Goal: Browse casually

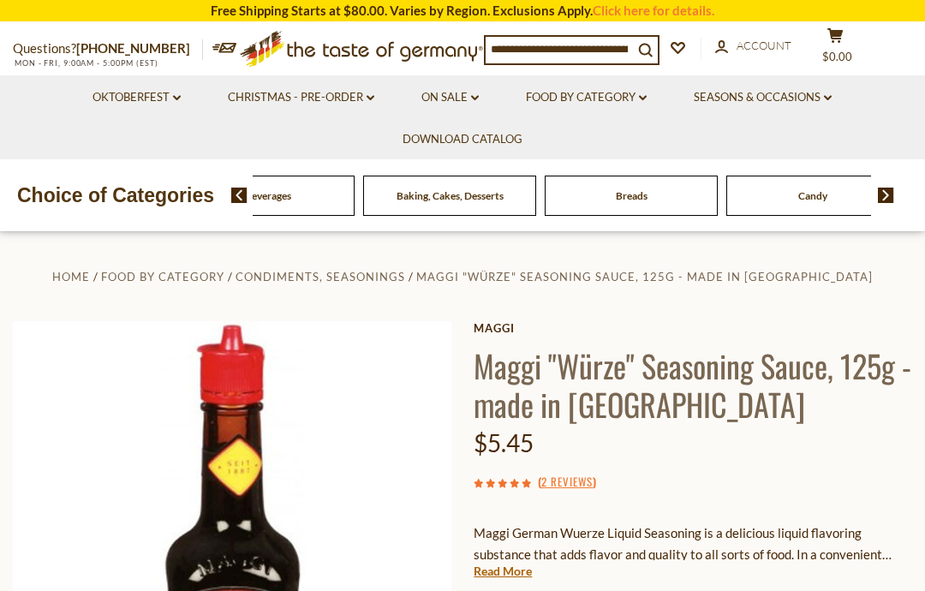
click at [173, 176] on div "Beverages" at bounding box center [86, 196] width 173 height 40
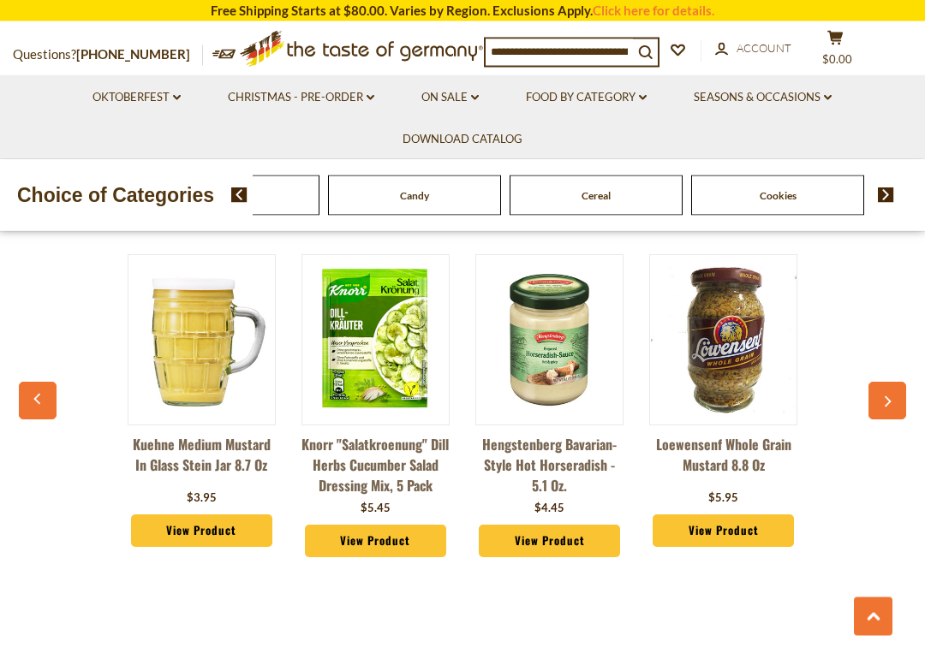
scroll to position [1194, 0]
click at [45, 385] on div "Kuehne Medium Mustard in Glass Stein Jar 8.7 oz $3.95 View Product Knorr "Salat…" at bounding box center [461, 410] width 869 height 354
click at [36, 403] on icon "button" at bounding box center [38, 399] width 11 height 12
click at [21, 413] on button "button" at bounding box center [38, 401] width 38 height 38
click at [39, 417] on button "button" at bounding box center [38, 401] width 38 height 38
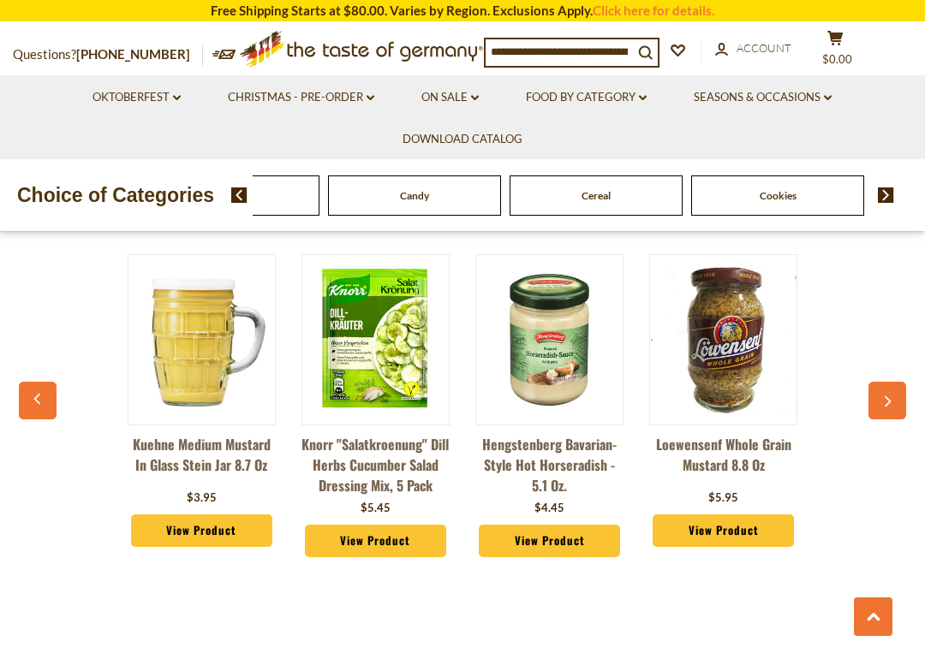
click at [50, 384] on div "Kuehne Medium Mustard in Glass Stein Jar 8.7 oz $3.95 View Product Knorr "Salat…" at bounding box center [461, 410] width 869 height 354
click at [894, 410] on button "button" at bounding box center [887, 401] width 38 height 38
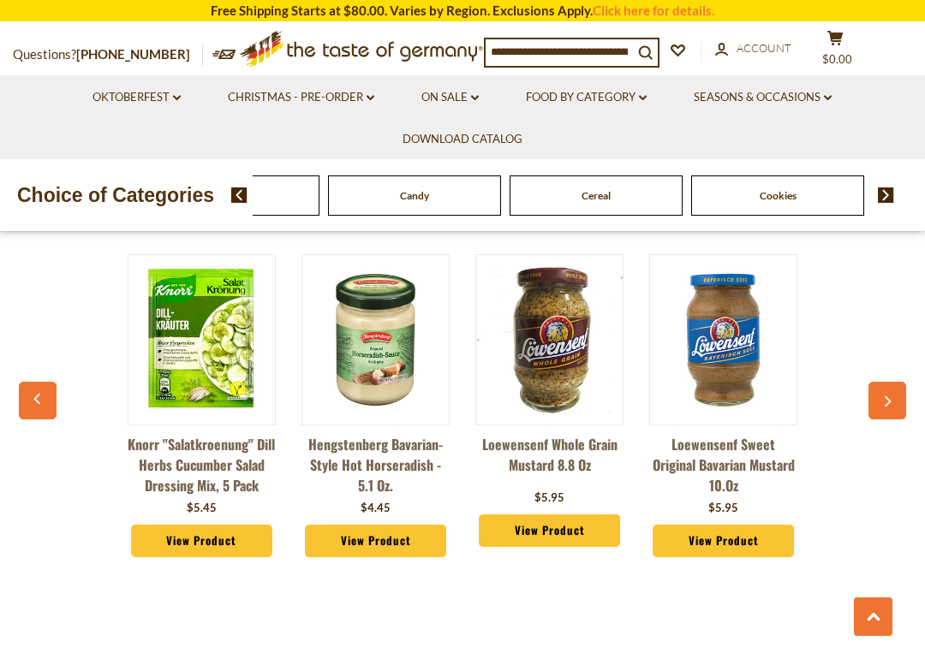
click at [881, 418] on button "button" at bounding box center [887, 401] width 38 height 38
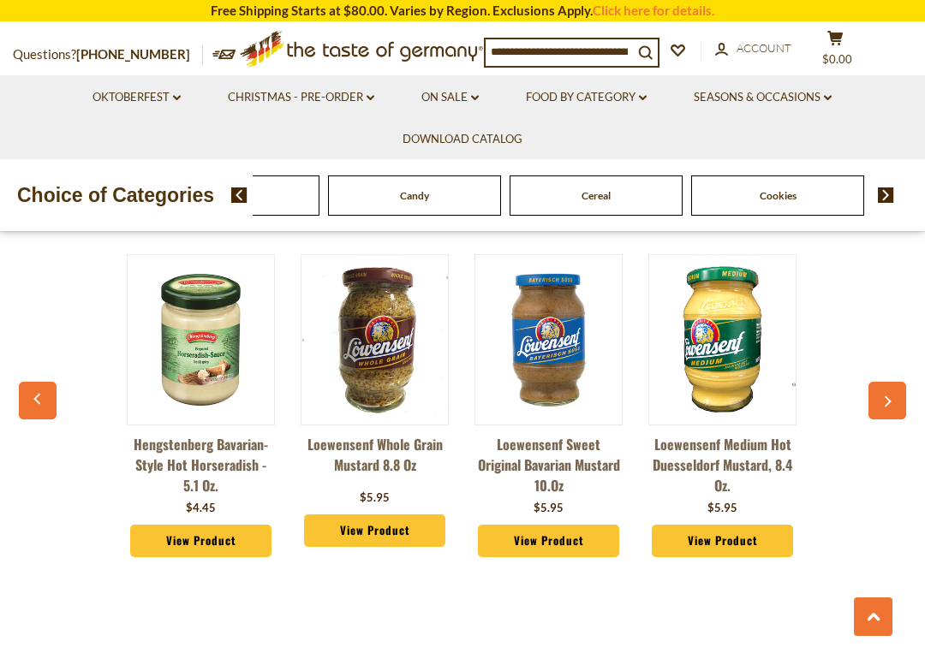
scroll to position [0, 342]
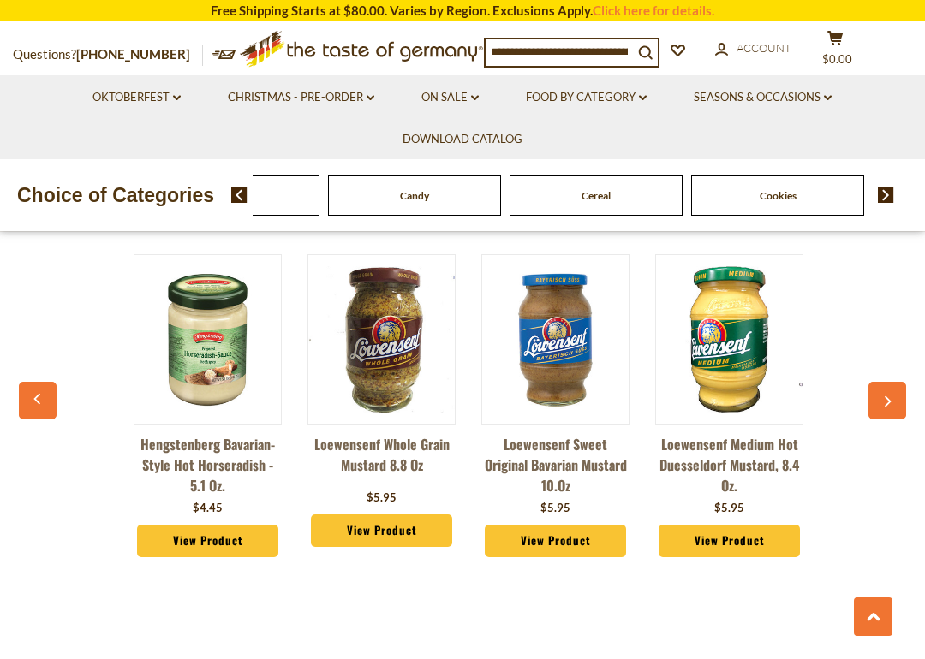
click at [889, 397] on button "button" at bounding box center [887, 401] width 38 height 38
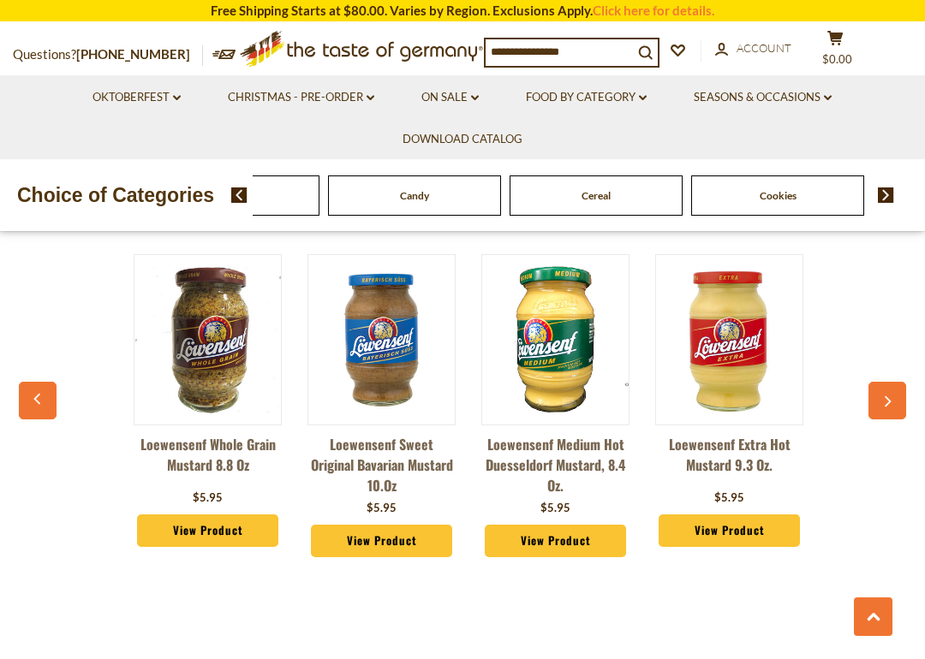
click at [894, 419] on button "button" at bounding box center [887, 401] width 38 height 38
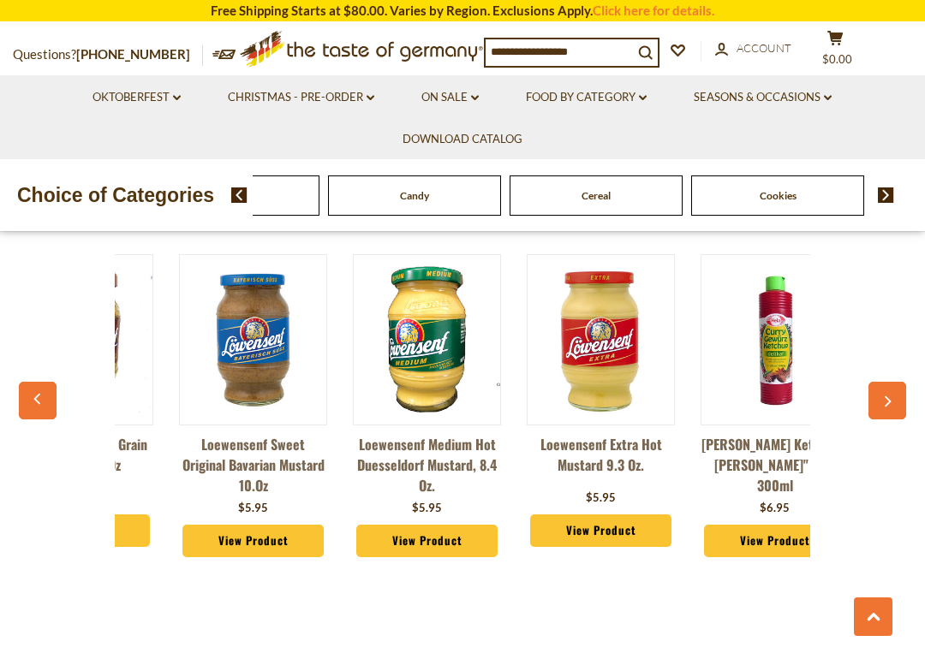
scroll to position [0, 689]
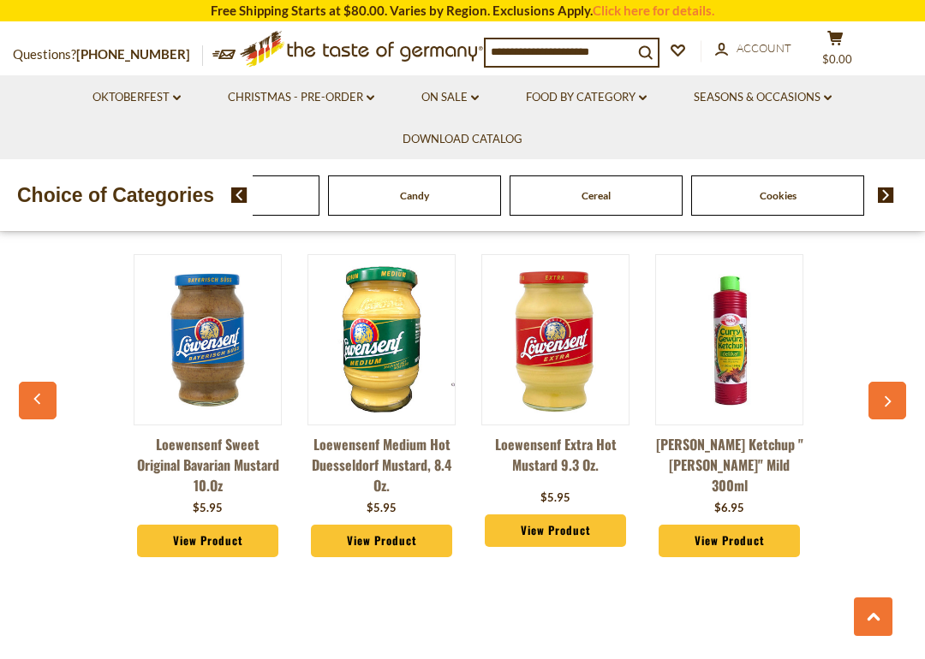
click at [915, 412] on div "You May Also Like Kuehne Medium Mustard in Glass Stein Jar 8.7 oz $3.95 View Pr…" at bounding box center [462, 375] width 925 height 425
click at [896, 414] on button "button" at bounding box center [887, 401] width 38 height 38
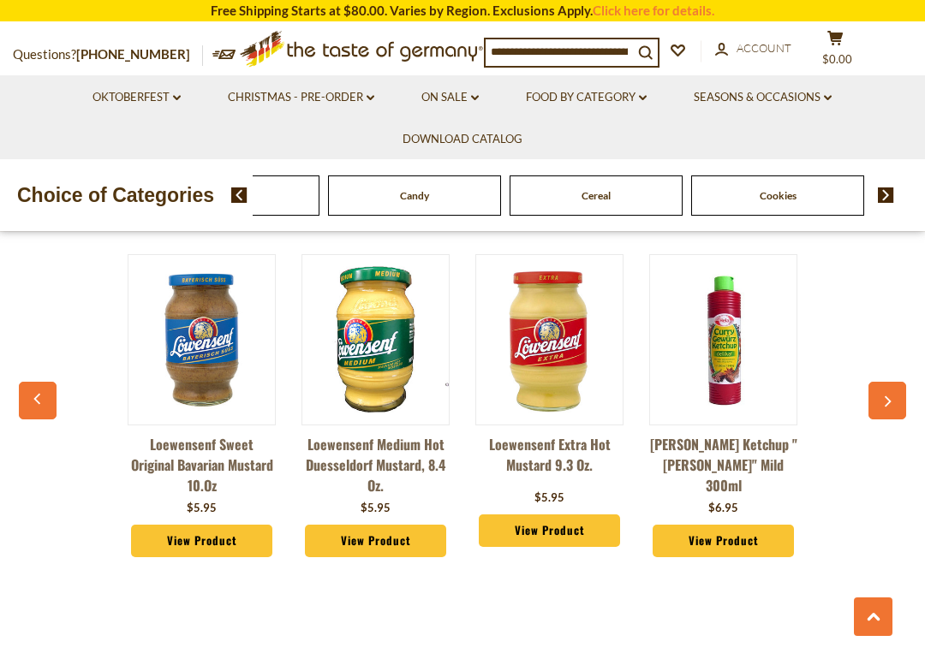
scroll to position [0, 695]
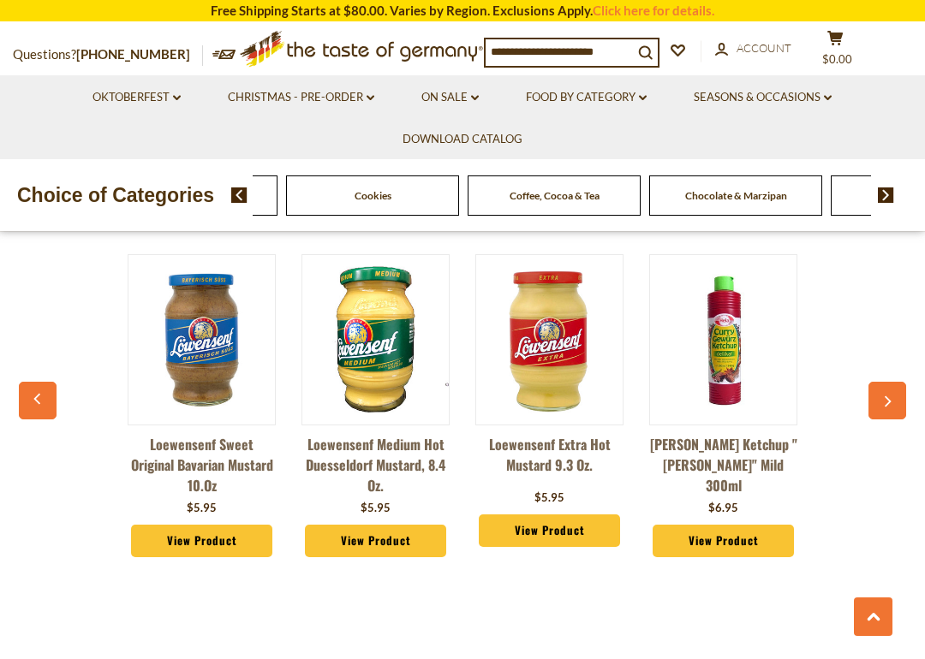
click at [205, 198] on span "Cereal" at bounding box center [190, 195] width 29 height 13
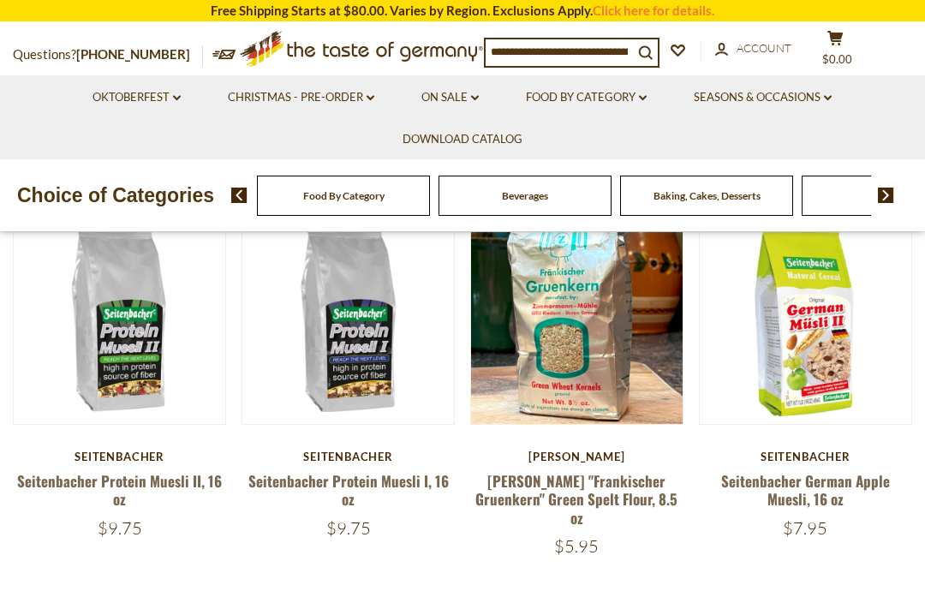
scroll to position [439, 0]
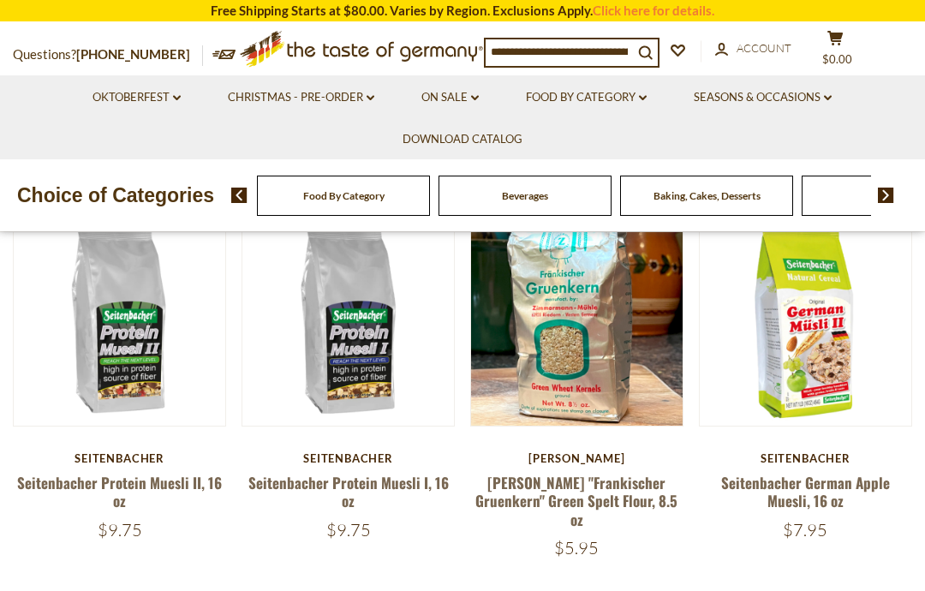
click at [344, 199] on div "Beverages" at bounding box center [343, 196] width 173 height 40
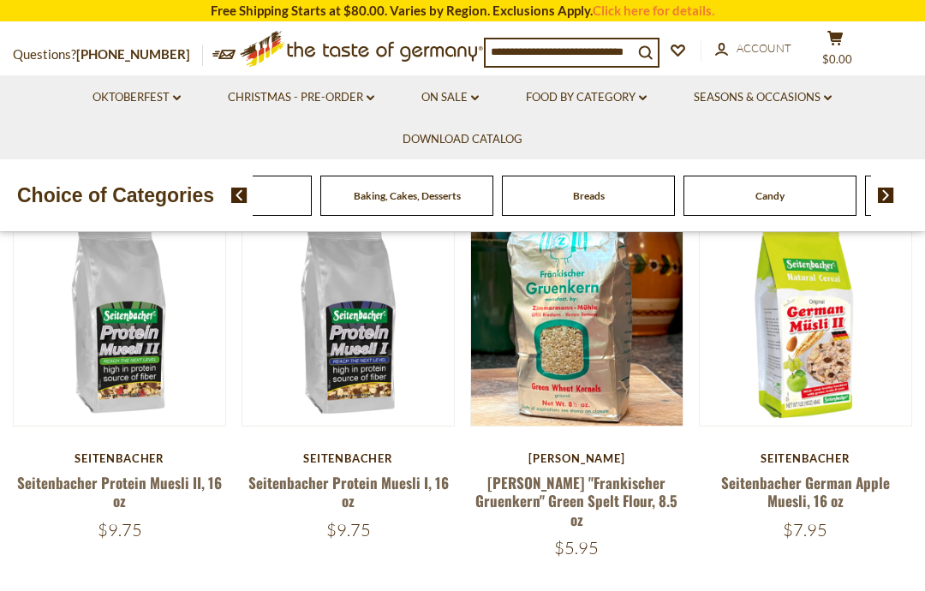
click at [419, 189] on span "Baking, Cakes, Desserts" at bounding box center [407, 195] width 107 height 13
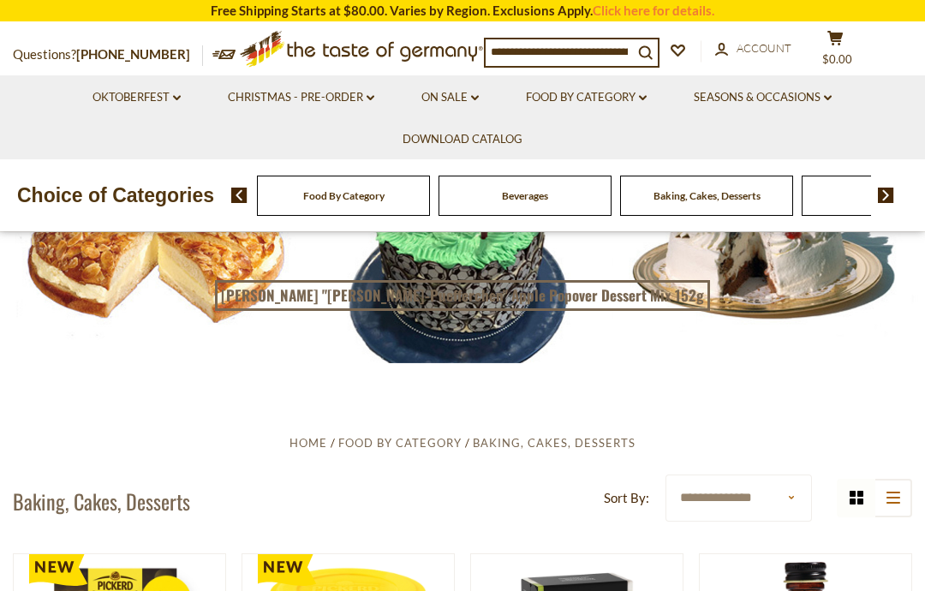
scroll to position [89, 0]
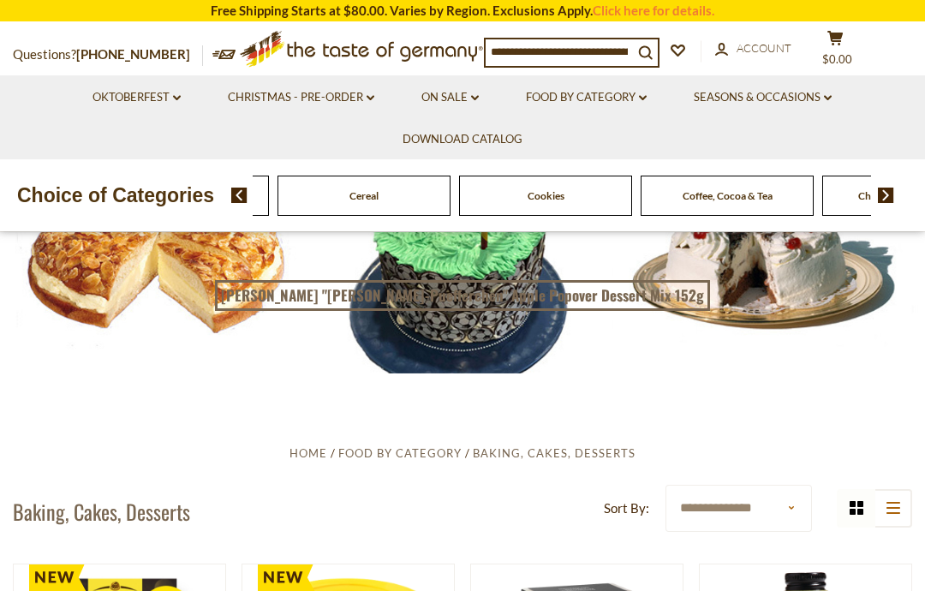
scroll to position [81, 0]
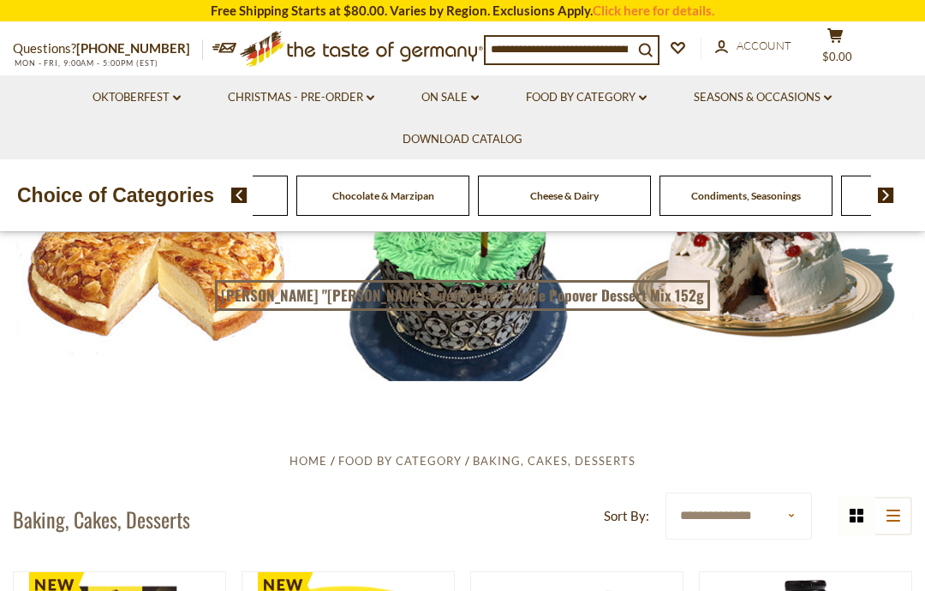
click at [434, 193] on span "Chocolate & Marzipan" at bounding box center [383, 195] width 102 height 13
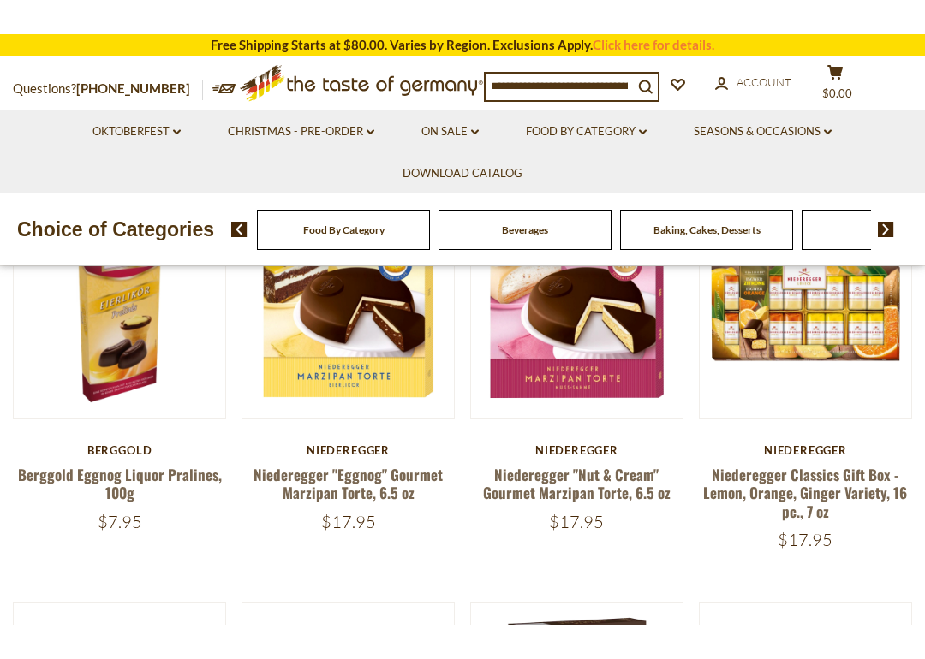
scroll to position [435, 0]
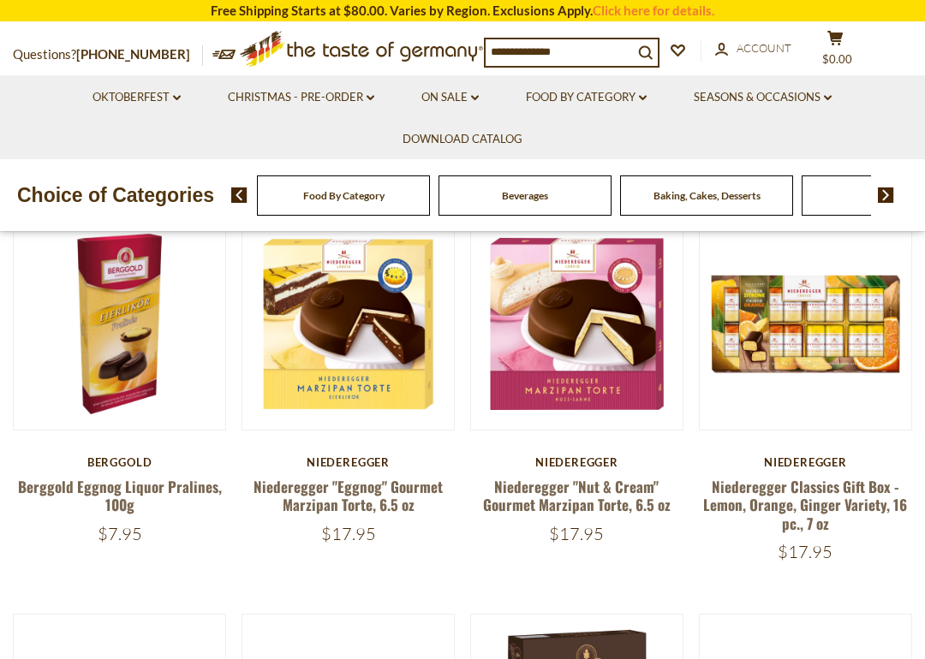
click at [664, 480] on h5 "Niederegger "Nut & Cream" Gourmet Marzipan Torte, 6.5 oz" at bounding box center [576, 496] width 213 height 37
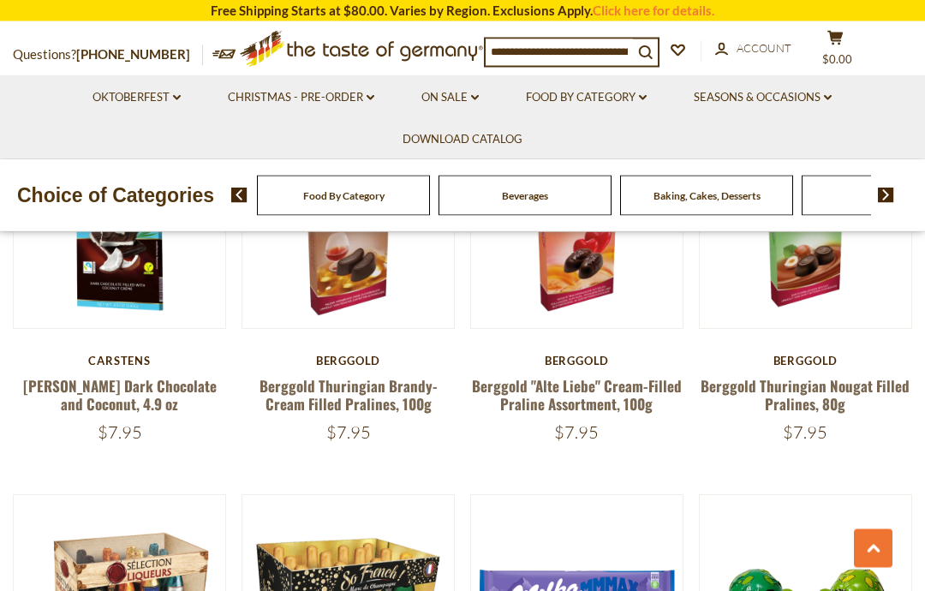
scroll to position [1708, 0]
